Goal: Navigation & Orientation: Find specific page/section

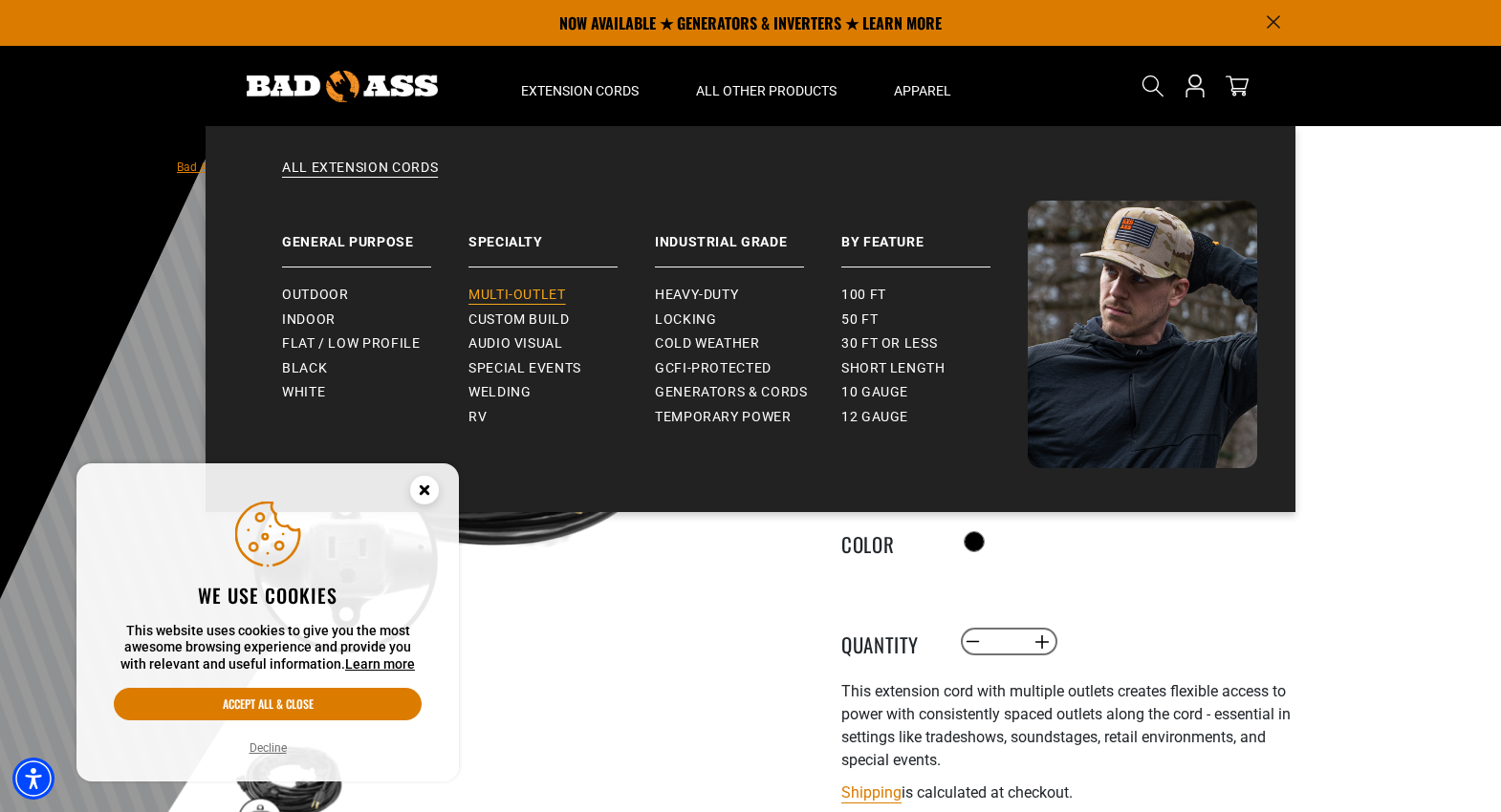
click at [514, 293] on span "Multi-Outlet" at bounding box center [517, 295] width 98 height 17
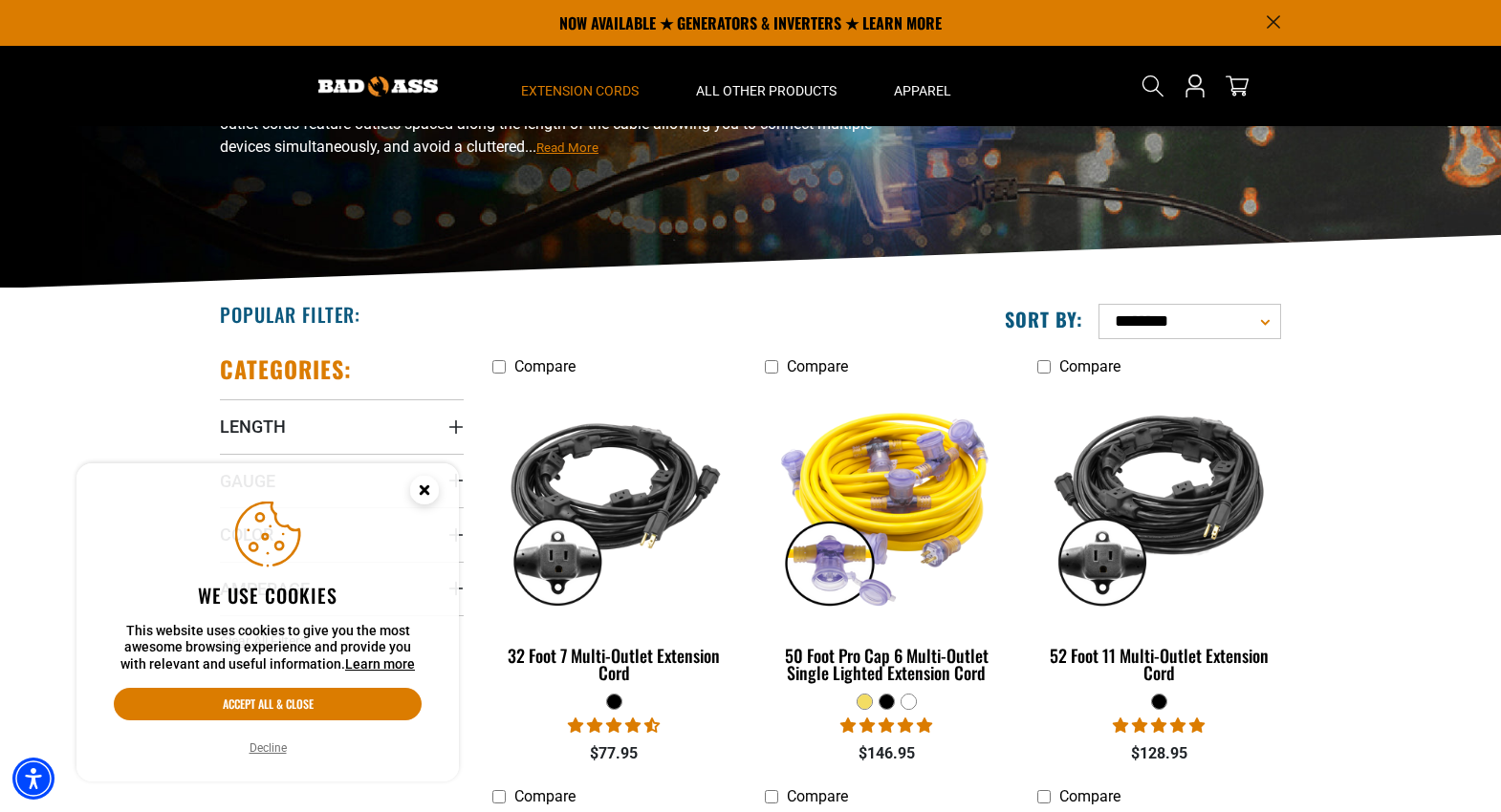
scroll to position [191, 0]
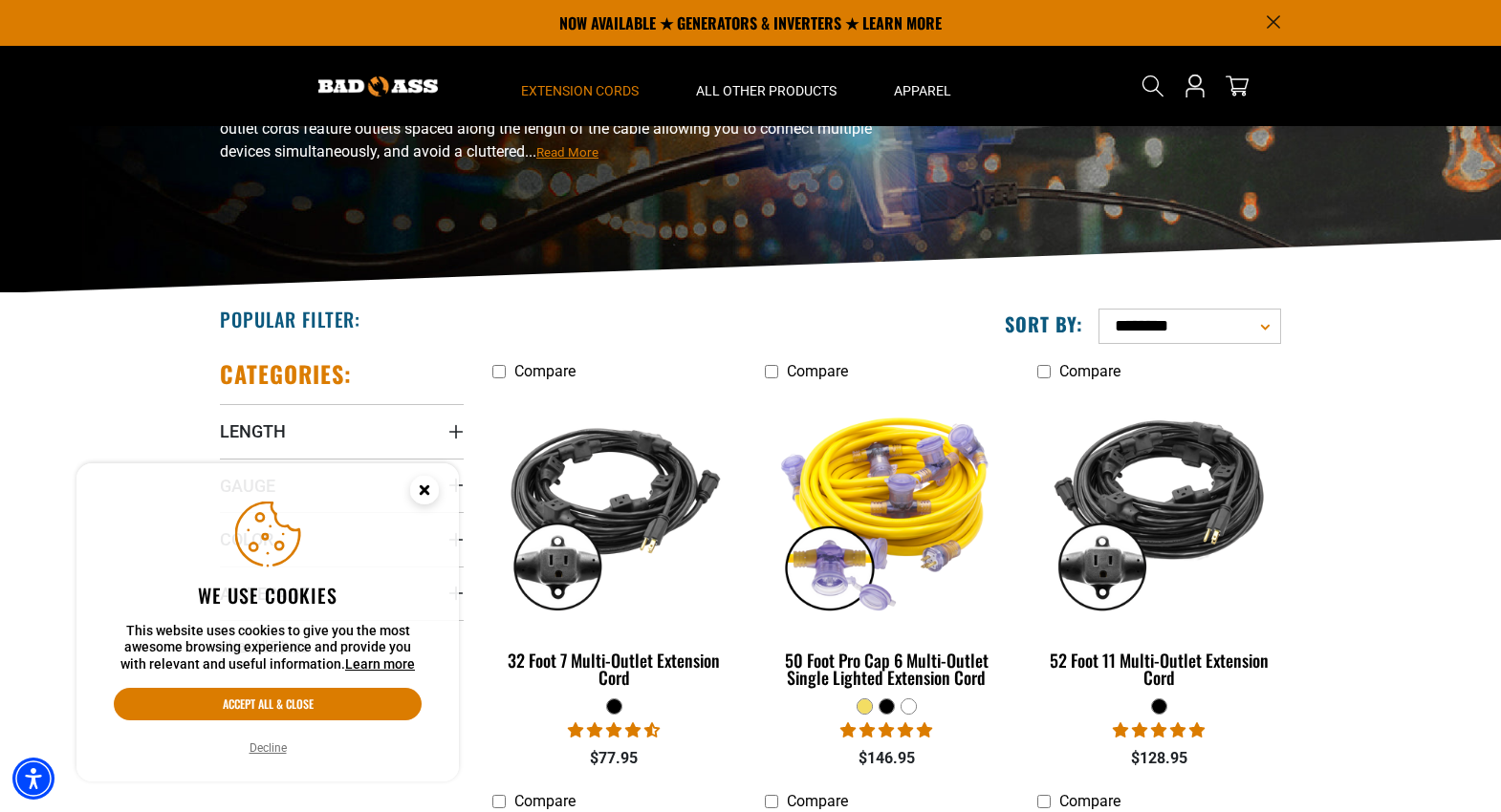
click at [425, 487] on circle "Close this option" at bounding box center [424, 490] width 29 height 29
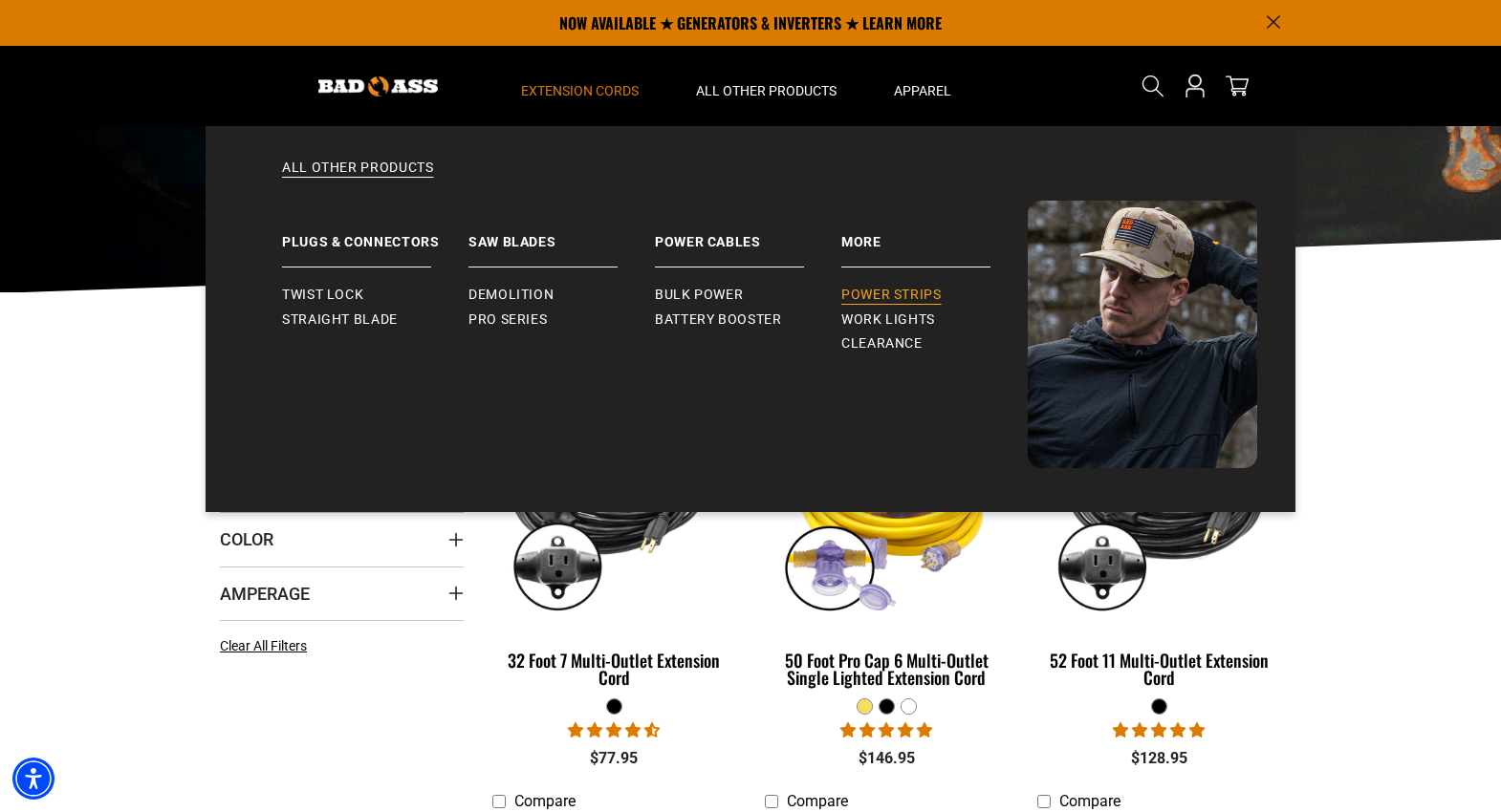
click at [896, 293] on span "Power Strips" at bounding box center [891, 295] width 101 height 17
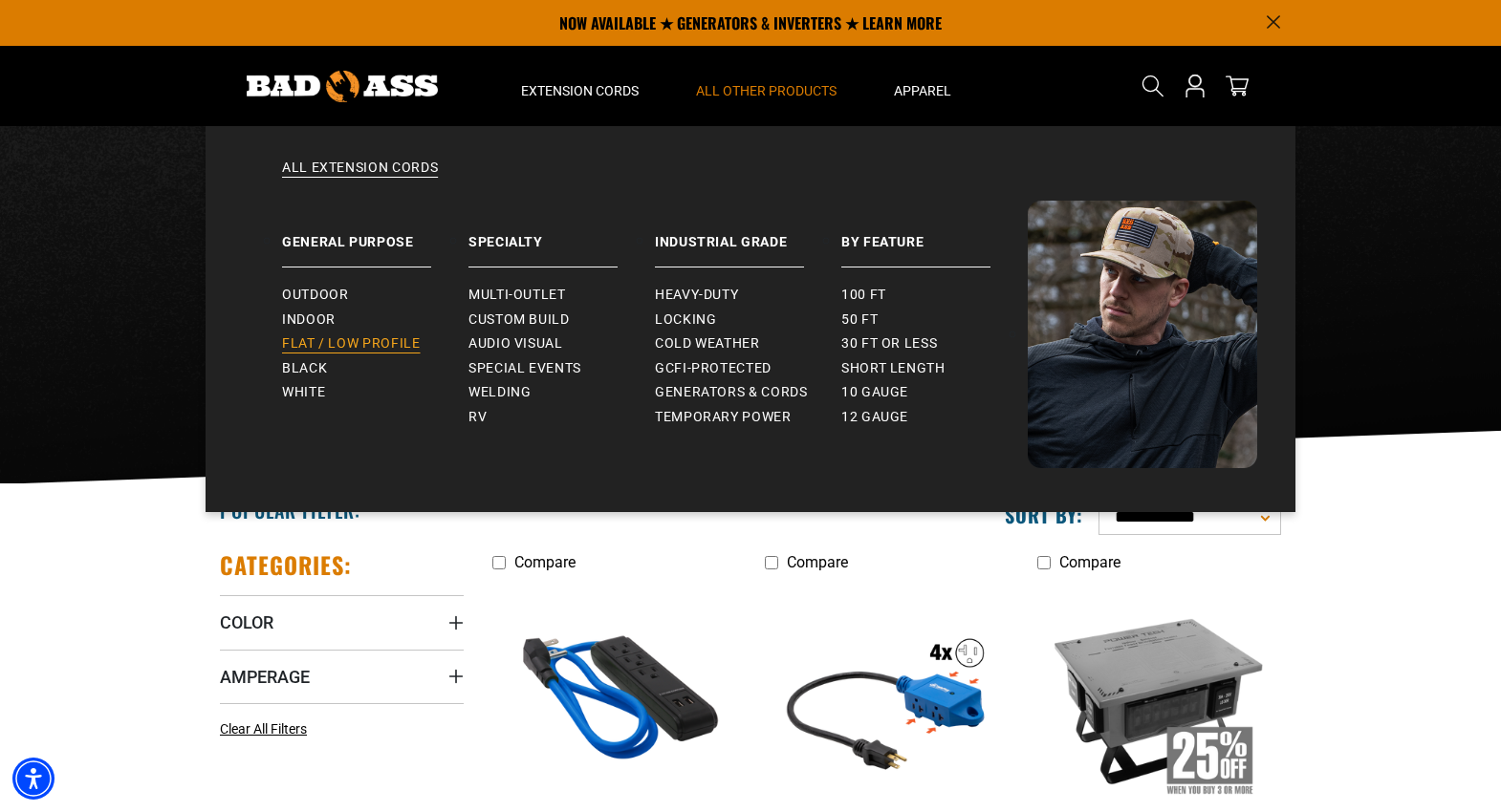
click at [391, 339] on span "Flat / Low Profile" at bounding box center [351, 344] width 139 height 17
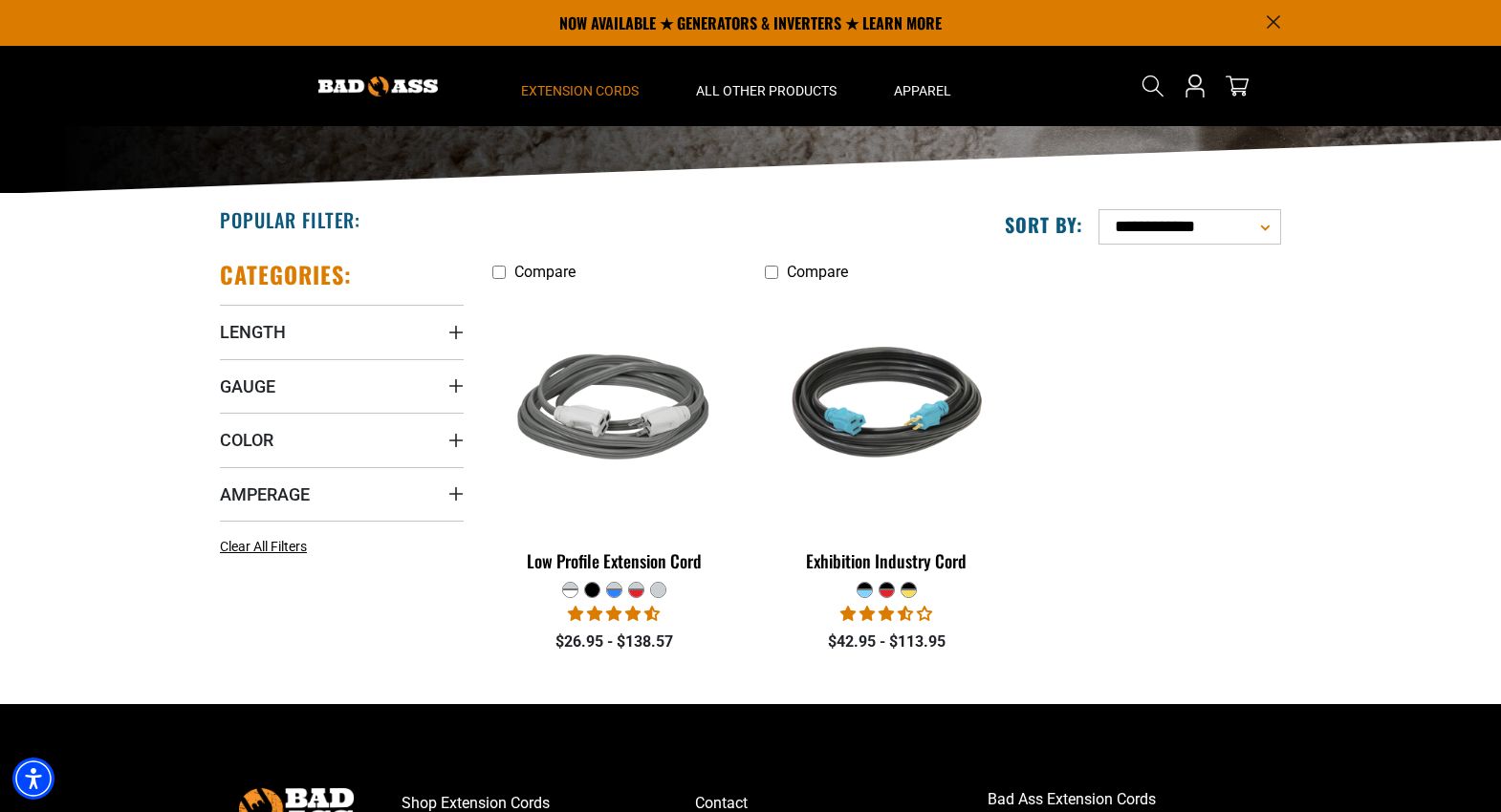
scroll to position [96, 0]
